Goal: Task Accomplishment & Management: Use online tool/utility

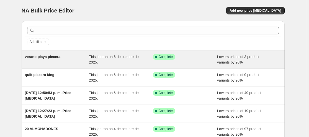
click at [57, 56] on span "verano playa piecera" at bounding box center [43, 57] width 36 height 4
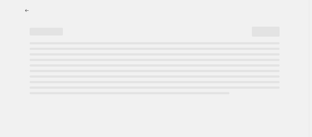
select select "percentage"
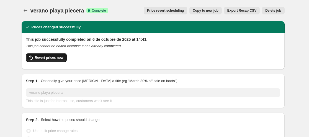
click at [45, 57] on span "Revert prices now" at bounding box center [49, 57] width 29 height 4
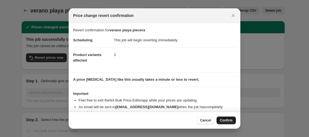
click at [222, 120] on span "Confirm" at bounding box center [226, 120] width 13 height 4
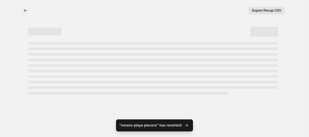
select select "percentage"
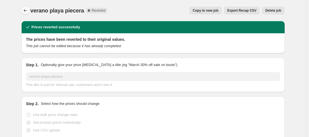
click at [27, 9] on icon "Price change jobs" at bounding box center [26, 11] width 6 height 6
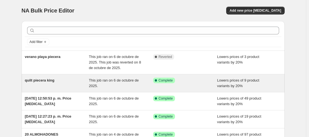
click at [45, 81] on span "quilt piecera king" at bounding box center [40, 80] width 30 height 4
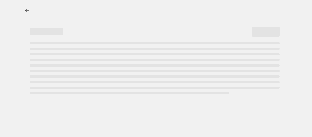
select select "percentage"
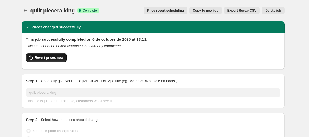
click at [54, 58] on span "Revert prices now" at bounding box center [49, 57] width 29 height 4
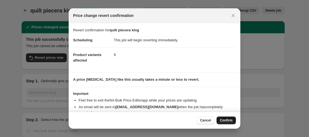
click at [225, 120] on span "Confirm" at bounding box center [226, 120] width 13 height 4
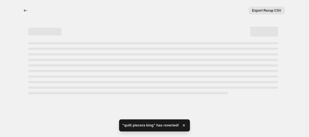
select select "percentage"
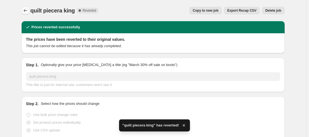
click at [26, 10] on icon "Price change jobs" at bounding box center [26, 10] width 4 height 3
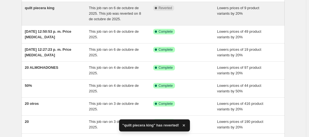
scroll to position [73, 0]
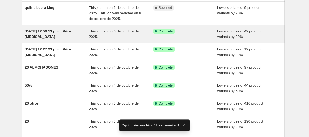
click at [64, 34] on div "[DATE] 12:50:53 p. m. Price [MEDICAL_DATA]" at bounding box center [57, 34] width 64 height 11
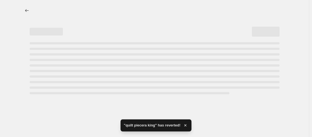
select select "percentage"
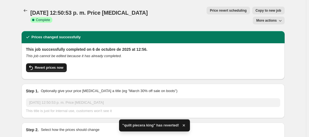
click at [55, 65] on span "Revert prices now" at bounding box center [49, 67] width 29 height 4
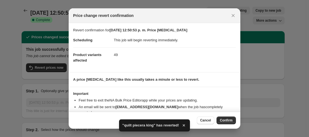
scroll to position [17, 0]
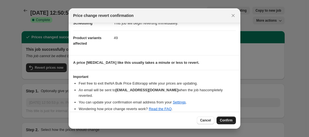
click at [227, 120] on span "Confirm" at bounding box center [226, 120] width 13 height 4
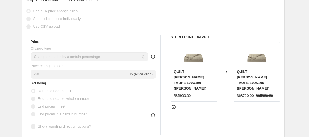
scroll to position [0, 0]
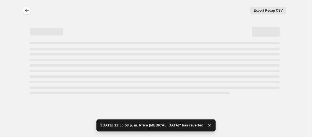
select select "percentage"
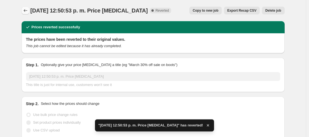
click at [27, 8] on icon "Price change jobs" at bounding box center [26, 11] width 6 height 6
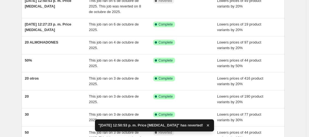
scroll to position [104, 0]
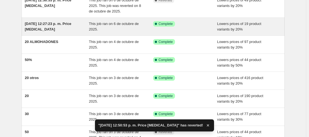
click at [61, 23] on span "[DATE] 12:27:23 p. m. Price [MEDICAL_DATA]" at bounding box center [48, 27] width 47 height 10
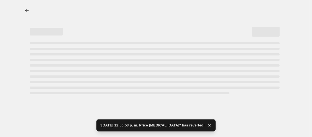
select select "percentage"
select select "collection"
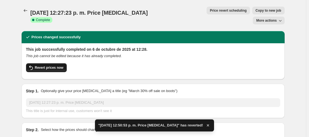
click at [51, 65] on span "Revert prices now" at bounding box center [49, 67] width 29 height 4
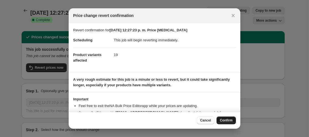
click at [225, 120] on span "Confirm" at bounding box center [226, 120] width 13 height 4
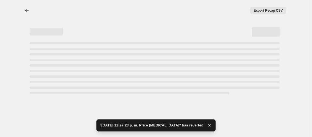
select select "percentage"
select select "collection"
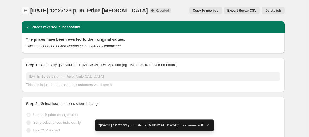
click at [27, 10] on icon "Price change jobs" at bounding box center [26, 11] width 6 height 6
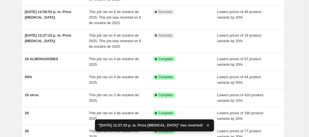
scroll to position [91, 0]
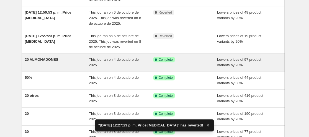
click at [47, 60] on span "20 ALMOHADONES" at bounding box center [42, 59] width 34 height 4
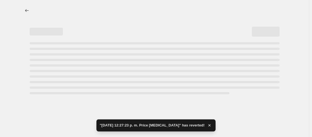
select select "percentage"
select select "collection"
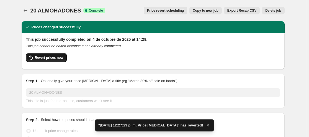
click at [47, 60] on span "Revert prices now" at bounding box center [49, 57] width 29 height 4
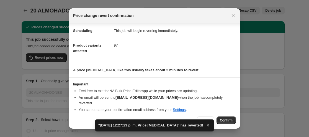
scroll to position [17, 0]
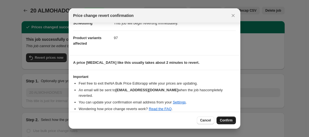
click at [227, 120] on span "Confirm" at bounding box center [226, 120] width 13 height 4
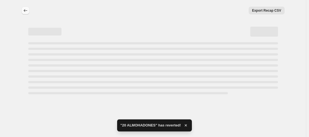
select select "percentage"
select select "collection"
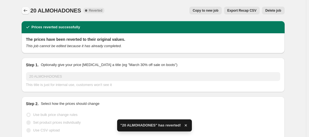
click at [27, 10] on icon "Price change jobs" at bounding box center [26, 11] width 6 height 6
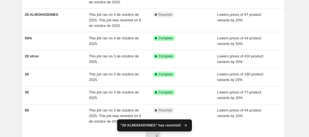
scroll to position [137, 0]
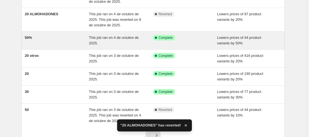
click at [113, 38] on span "This job ran on 4 de octubre de 2025." at bounding box center [114, 40] width 50 height 10
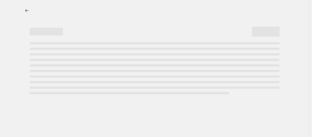
select select "percentage"
select select "collection"
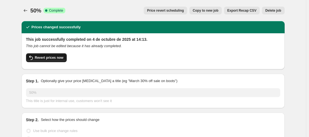
click at [50, 57] on span "Revert prices now" at bounding box center [49, 57] width 29 height 4
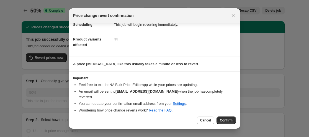
scroll to position [17, 0]
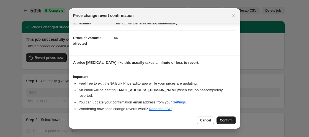
click at [223, 118] on button "Confirm" at bounding box center [226, 120] width 19 height 8
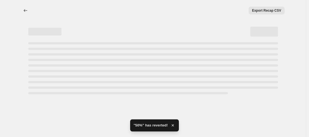
select select "percentage"
select select "collection"
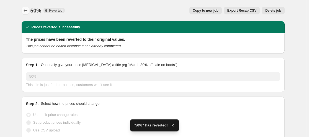
click at [27, 11] on icon "Price change jobs" at bounding box center [26, 11] width 6 height 6
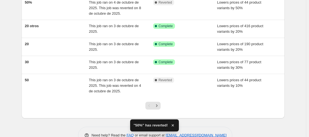
scroll to position [173, 0]
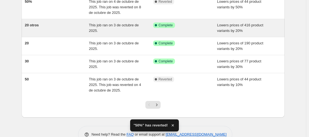
click at [43, 24] on div "20 otros" at bounding box center [57, 27] width 64 height 11
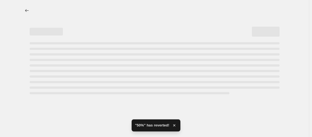
select select "percentage"
select select "collection"
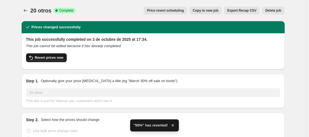
click at [54, 60] on button "Revert prices now" at bounding box center [46, 57] width 41 height 9
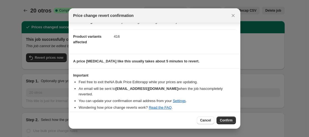
scroll to position [17, 0]
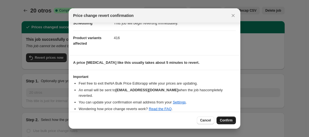
click at [230, 119] on span "Confirm" at bounding box center [226, 120] width 13 height 4
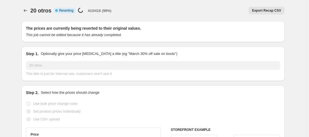
select select "percentage"
select select "collection"
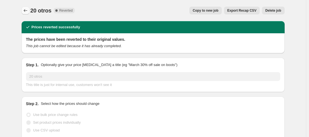
click at [26, 9] on icon "Price change jobs" at bounding box center [26, 11] width 6 height 6
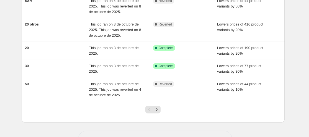
scroll to position [193, 0]
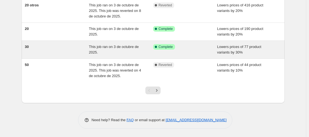
click at [96, 49] on span "This job ran on 3 de octubre de 2025." at bounding box center [114, 50] width 50 height 10
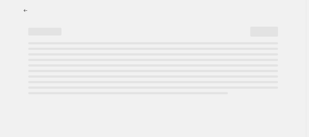
select select "percentage"
select select "collection"
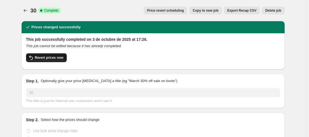
click at [53, 56] on span "Revert prices now" at bounding box center [49, 57] width 29 height 4
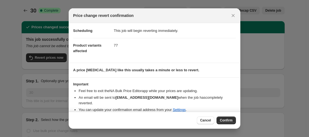
scroll to position [17, 0]
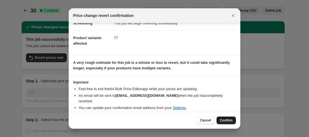
click at [226, 120] on span "Confirm" at bounding box center [226, 120] width 13 height 4
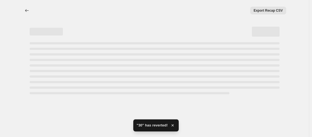
select select "percentage"
select select "collection"
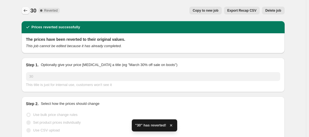
click at [27, 10] on icon "Price change jobs" at bounding box center [26, 11] width 6 height 6
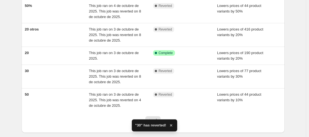
scroll to position [168, 0]
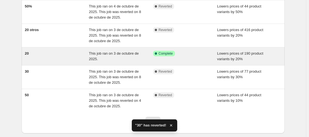
click at [116, 52] on span "This job ran on 3 de octubre de 2025." at bounding box center [114, 56] width 50 height 10
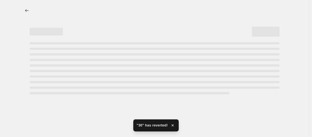
select select "percentage"
select select "collection"
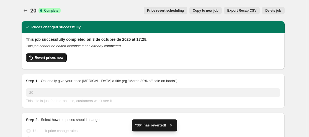
click at [46, 56] on span "Revert prices now" at bounding box center [49, 57] width 29 height 4
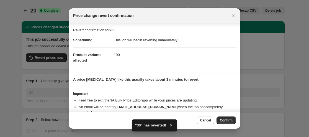
scroll to position [17, 0]
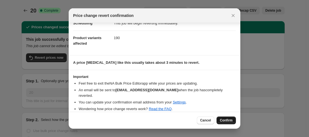
click at [229, 119] on span "Confirm" at bounding box center [226, 120] width 13 height 4
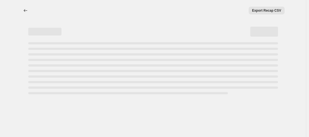
select select "percentage"
select select "collection"
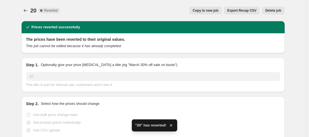
click at [27, 6] on div "20. This page is ready 20 Complete Reverted Copy to new job Export Recap CSV De…" at bounding box center [153, 10] width 263 height 21
click at [27, 11] on icon "Price change jobs" at bounding box center [26, 11] width 6 height 6
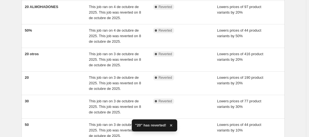
scroll to position [204, 0]
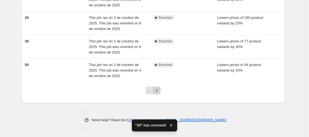
click at [158, 91] on icon "Next" at bounding box center [157, 91] width 6 height 6
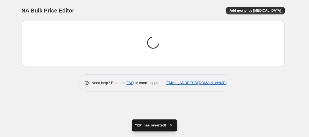
scroll to position [0, 0]
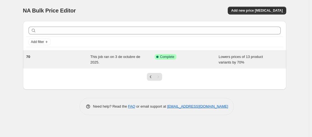
click at [108, 59] on span "This job ran on 3 de octubre de 2025." at bounding box center [115, 60] width 50 height 10
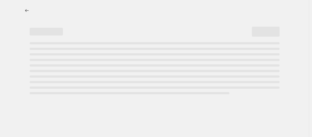
select select "percentage"
select select "collection"
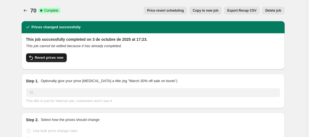
click at [50, 56] on span "Revert prices now" at bounding box center [49, 57] width 29 height 4
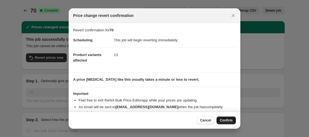
click at [229, 120] on span "Confirm" at bounding box center [226, 120] width 13 height 4
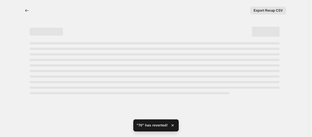
select select "percentage"
select select "collection"
